Goal: Transaction & Acquisition: Purchase product/service

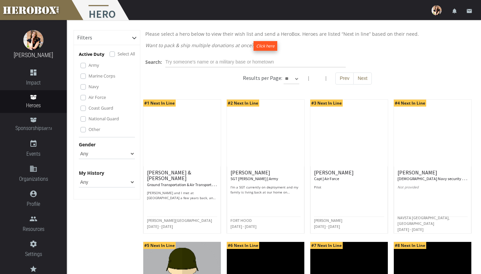
click at [265, 48] on button "Click here" at bounding box center [265, 46] width 24 height 10
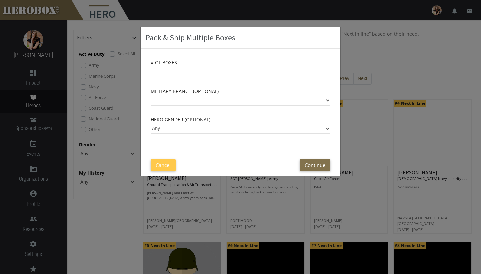
click at [197, 72] on input "number" at bounding box center [241, 71] width 180 height 11
type input "50"
click at [258, 63] on div "# of Boxes 50" at bounding box center [241, 68] width 180 height 18
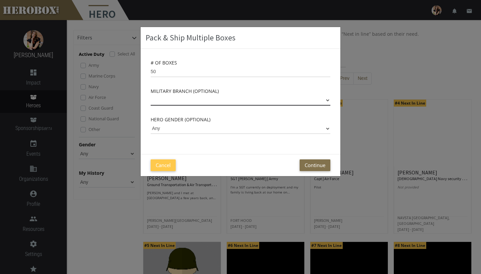
select select "Army"
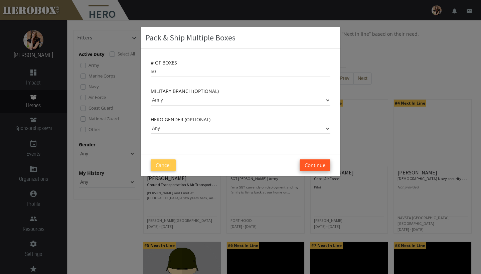
click at [307, 167] on button "Continue" at bounding box center [314, 165] width 31 height 12
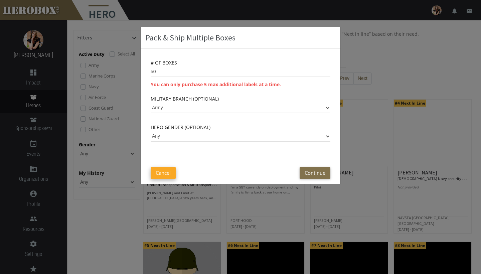
click at [166, 175] on button "Cancel" at bounding box center [163, 173] width 25 height 12
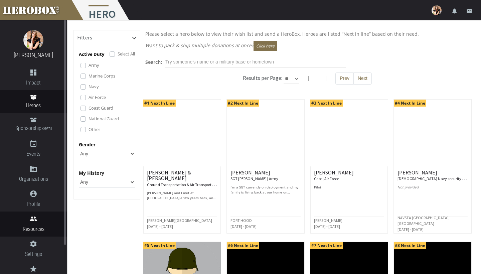
click at [42, 220] on icon "people" at bounding box center [33, 219] width 67 height 8
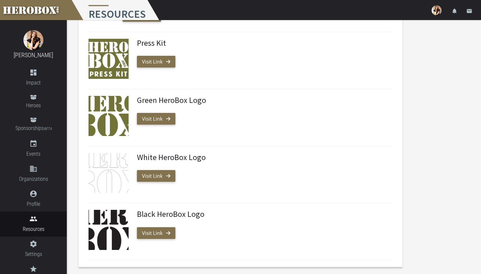
scroll to position [301, 0]
click at [438, 13] on img at bounding box center [436, 10] width 10 height 10
click at [416, 32] on link "launch View Admin" at bounding box center [416, 29] width 60 height 14
